Goal: Task Accomplishment & Management: Manage account settings

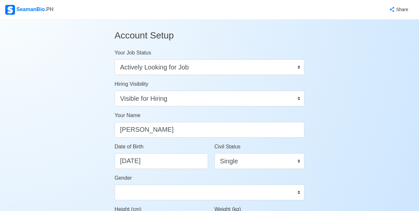
select select "Actively Looking for Job"
select select "Visible for Hiring"
select select "Single"
select select "[DEMOGRAPHIC_DATA]"
select select "PH"
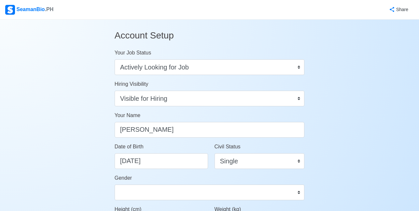
select select "4102416000000"
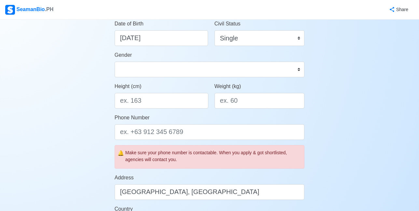
scroll to position [134, 0]
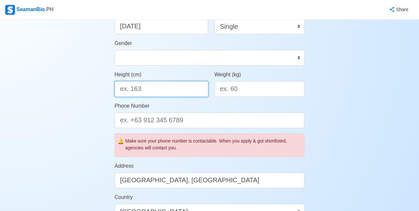
click at [184, 95] on input "Height (cm)" at bounding box center [162, 89] width 94 height 16
type input "155"
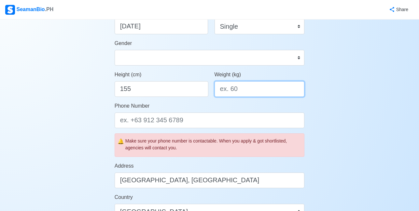
click at [232, 90] on input "Weight (kg)" at bounding box center [259, 89] width 90 height 16
click at [236, 130] on form "Your Job Status Onboard Actively Looking for Job Not Looking for Job Hiring Vis…" at bounding box center [210, 152] width 190 height 476
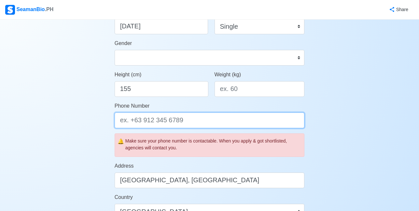
click at [238, 123] on input "Phone Number" at bounding box center [210, 120] width 190 height 16
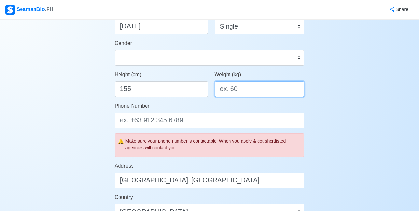
click at [248, 89] on input "Weight (kg)" at bounding box center [259, 89] width 90 height 16
type input "70"
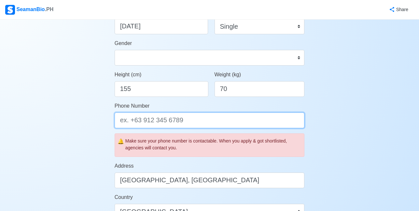
click at [235, 118] on input "Phone Number" at bounding box center [210, 120] width 190 height 16
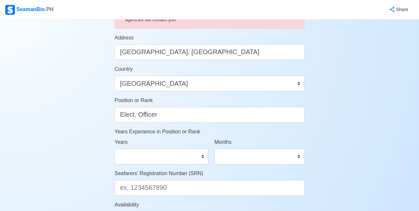
scroll to position [297, 0]
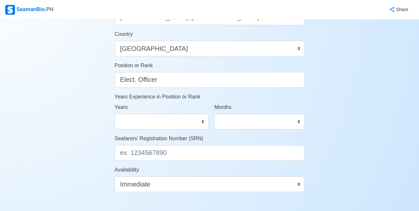
type input "09367302767"
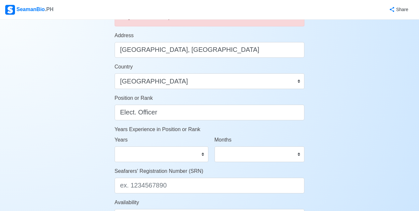
scroll to position [330, 0]
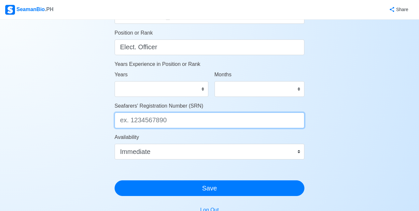
click at [192, 121] on input "Seafarers' Registration Number (SRN)" at bounding box center [210, 120] width 190 height 16
paste input "9311070077"
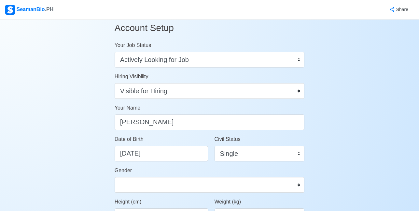
scroll to position [4, 0]
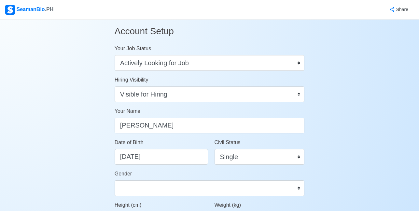
type input "9311070077"
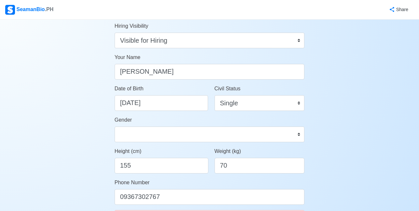
scroll to position [65, 0]
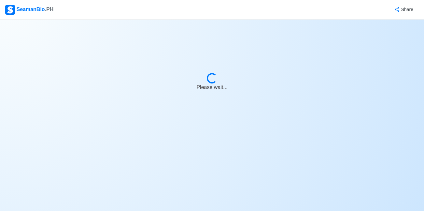
select select "Actively Looking for Job"
select select "Visible for Hiring"
select select "Single"
select select "[DEMOGRAPHIC_DATA]"
select select "PH"
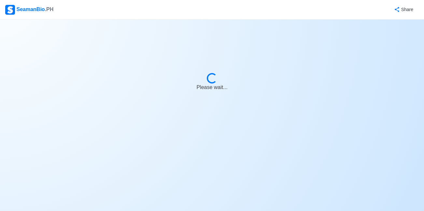
select select "3"
select select "1"
select select "4102416000000"
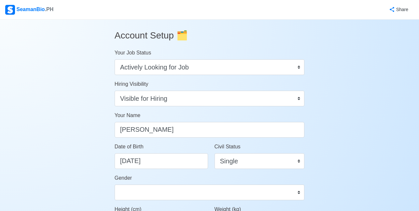
click at [26, 11] on div "SeamanBio .PH" at bounding box center [29, 10] width 48 height 10
